Goal: Task Accomplishment & Management: Manage account settings

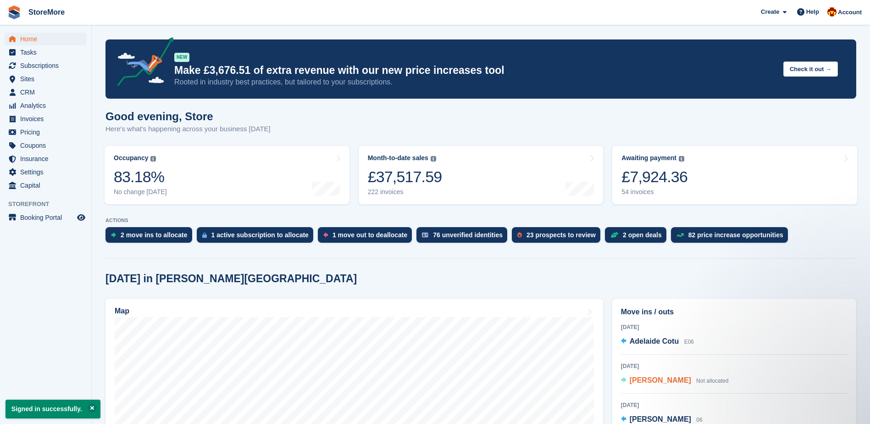
click at [706, 378] on span "Not allocated" at bounding box center [712, 381] width 32 height 6
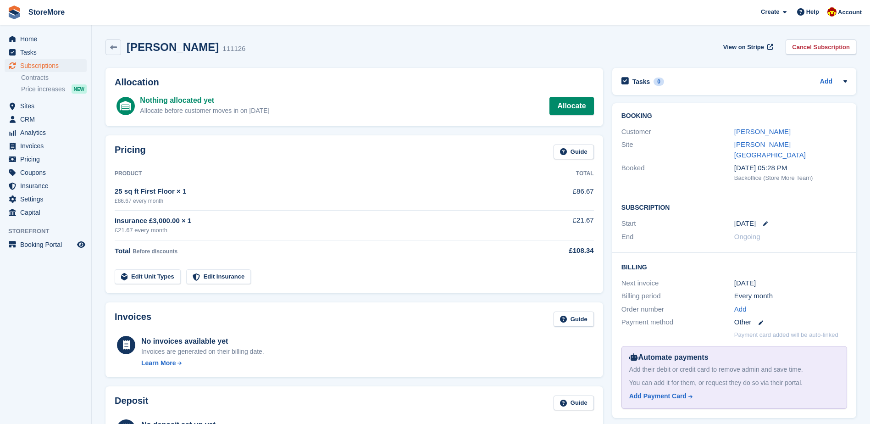
click at [668, 379] on div "Automate payments Add their debit or credit card to remove admin and save time.…" at bounding box center [735, 377] width 226 height 63
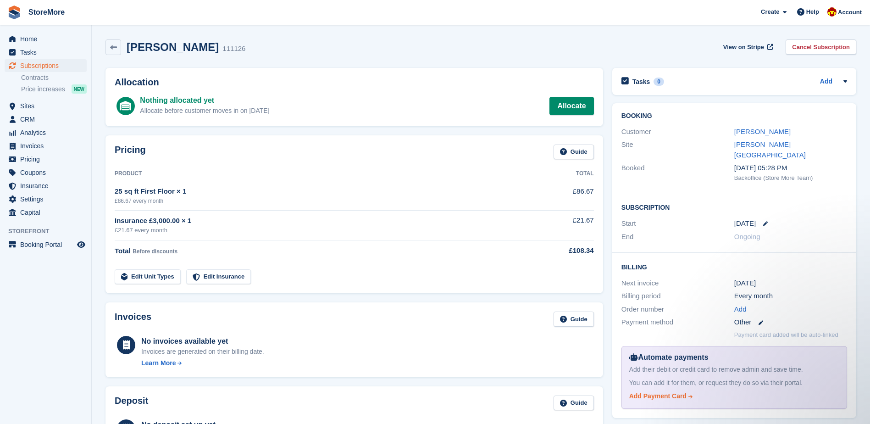
click at [669, 391] on div "Add Payment Card" at bounding box center [657, 396] width 57 height 10
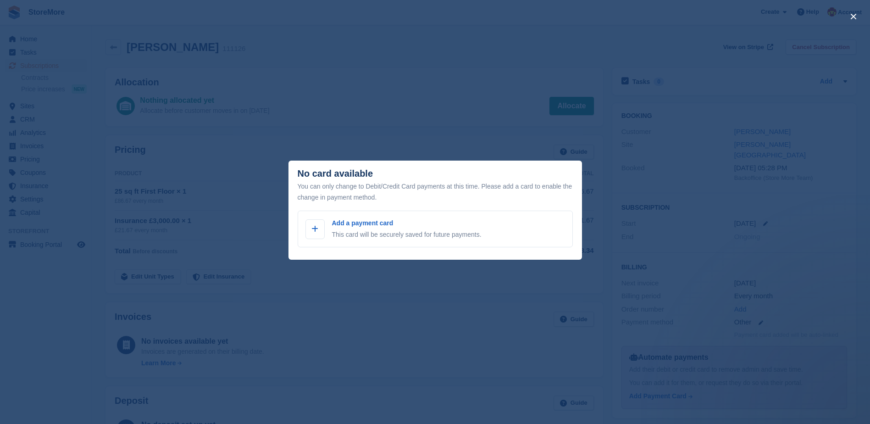
click at [397, 152] on div "close" at bounding box center [435, 212] width 870 height 424
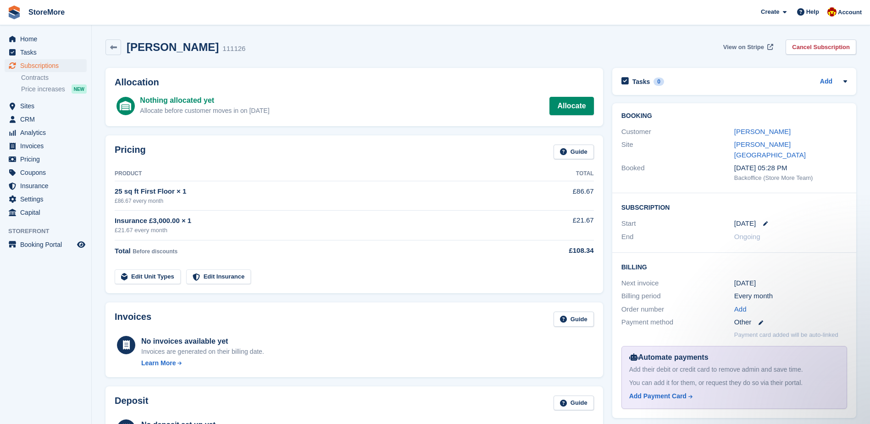
click at [732, 50] on span "View on Stripe" at bounding box center [744, 47] width 41 height 9
click at [739, 49] on span "View on Stripe" at bounding box center [744, 47] width 41 height 9
